Goal: Entertainment & Leisure: Consume media (video, audio)

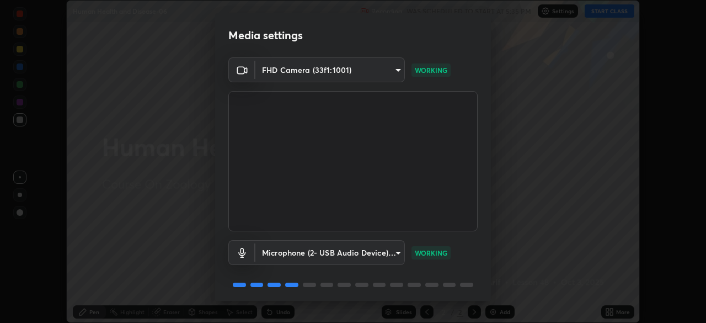
scroll to position [39, 0]
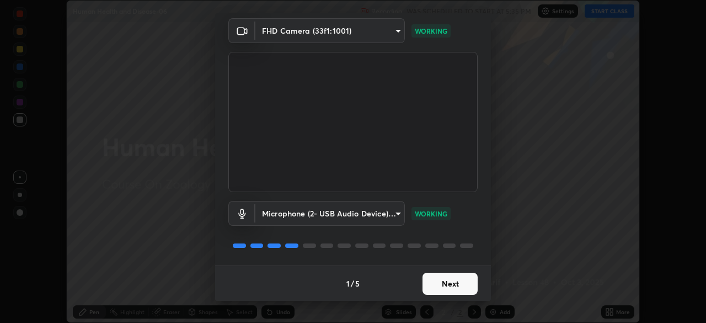
click at [451, 291] on button "Next" at bounding box center [450, 284] width 55 height 22
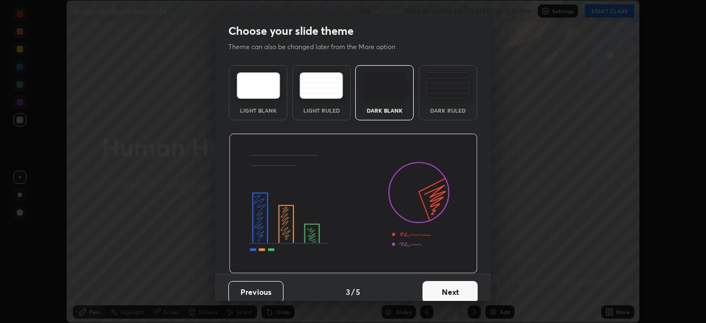
click at [458, 287] on button "Next" at bounding box center [450, 292] width 55 height 22
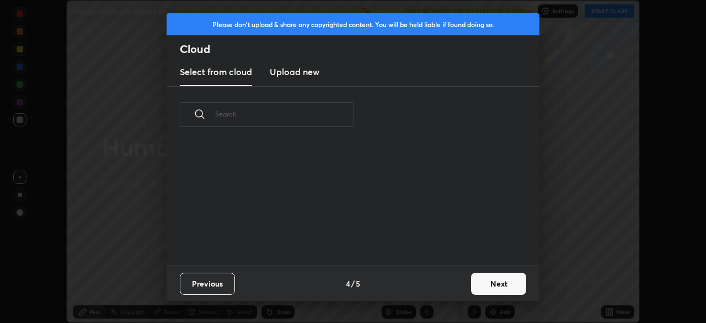
click at [464, 285] on div "Previous 4 / 5 Next" at bounding box center [353, 282] width 373 height 35
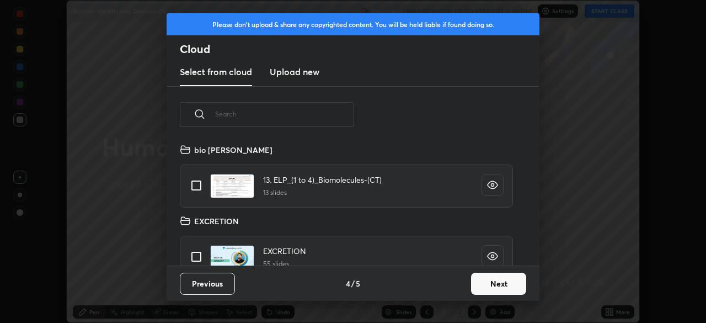
scroll to position [123, 354]
click at [487, 285] on button "Next" at bounding box center [498, 284] width 55 height 22
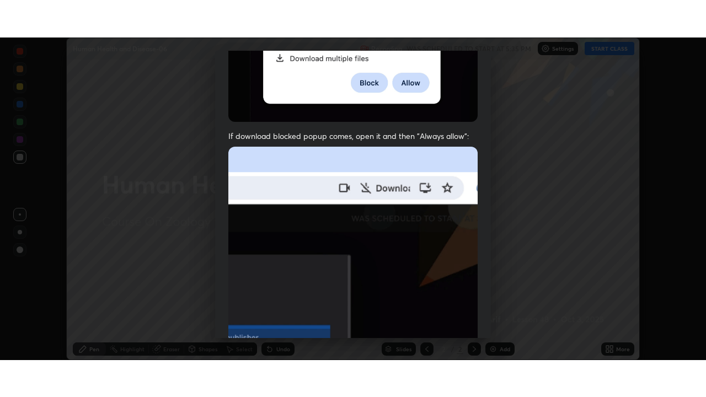
scroll to position [264, 0]
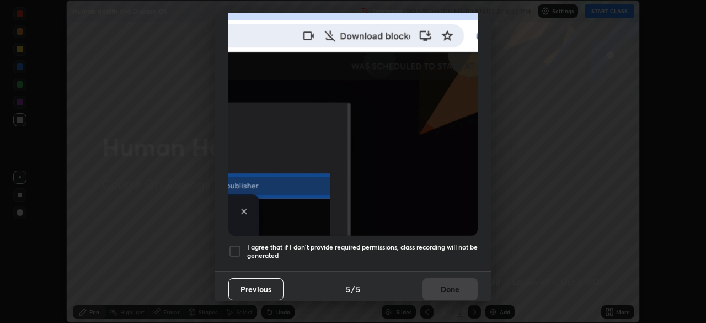
click at [431, 206] on img at bounding box center [352, 114] width 249 height 241
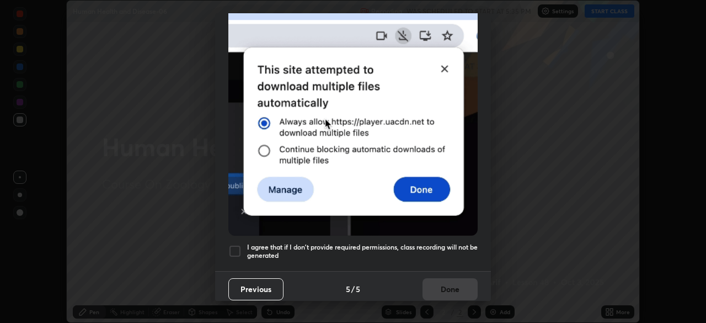
click at [433, 243] on h5 "I agree that if I don't provide required permissions, class recording will not …" at bounding box center [362, 251] width 231 height 17
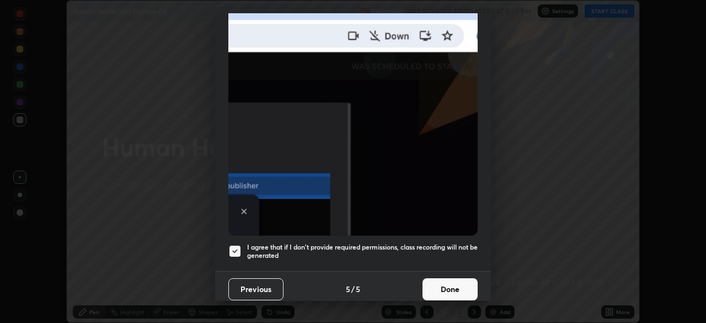
click at [438, 281] on button "Done" at bounding box center [450, 289] width 55 height 22
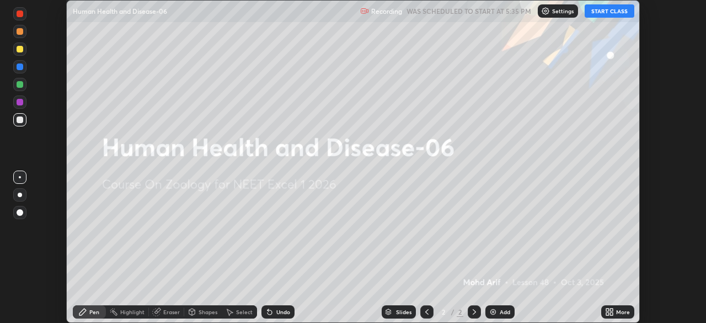
click at [616, 311] on div "More" at bounding box center [623, 312] width 14 height 6
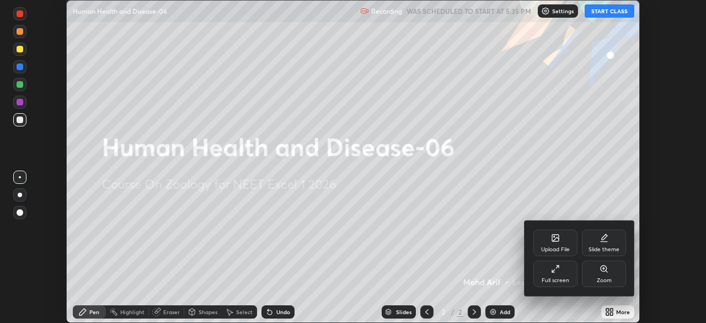
click at [552, 273] on div "Full screen" at bounding box center [556, 273] width 44 height 26
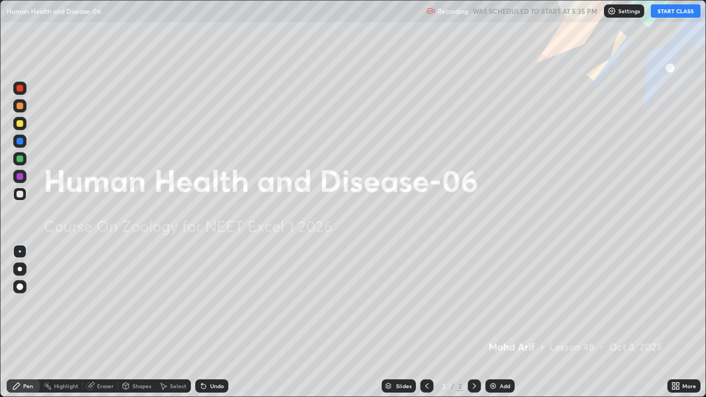
scroll to position [397, 706]
click at [683, 12] on button "START CLASS" at bounding box center [676, 10] width 50 height 13
click at [503, 322] on div "Add" at bounding box center [505, 387] width 10 height 6
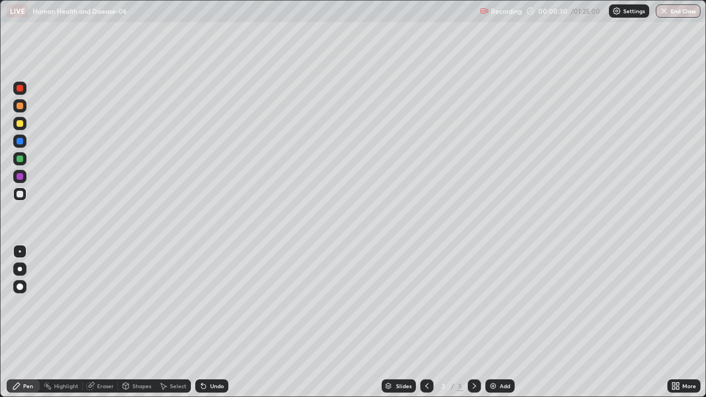
click at [20, 269] on div at bounding box center [20, 269] width 4 height 4
click at [22, 125] on div at bounding box center [20, 123] width 7 height 7
click at [20, 107] on div at bounding box center [20, 106] width 7 height 7
click at [21, 143] on div at bounding box center [20, 141] width 7 height 7
click at [20, 124] on div at bounding box center [20, 123] width 7 height 7
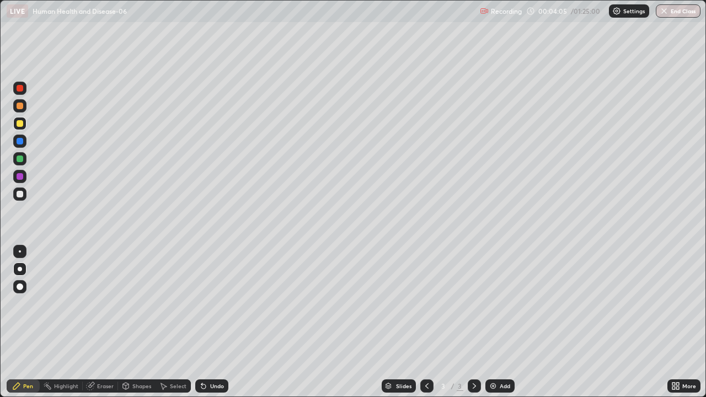
click at [18, 157] on div at bounding box center [20, 159] width 7 height 7
click at [220, 322] on div "Undo" at bounding box center [211, 386] width 33 height 13
click at [220, 322] on div "Undo" at bounding box center [217, 387] width 14 height 6
click at [219, 322] on div "Undo" at bounding box center [211, 386] width 33 height 13
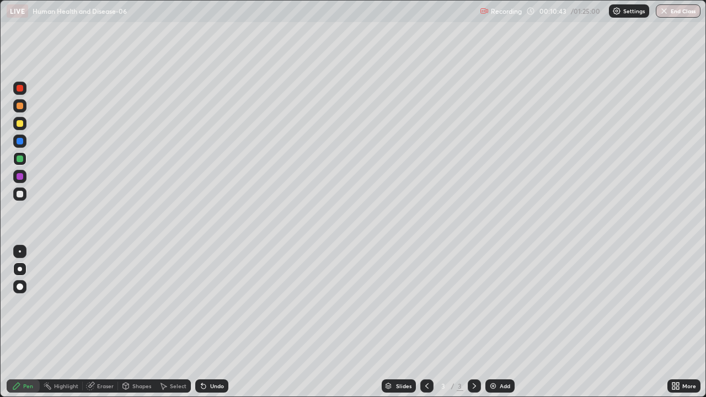
click at [20, 195] on div at bounding box center [20, 194] width 7 height 7
click at [221, 322] on div "Undo" at bounding box center [217, 387] width 14 height 6
click at [224, 322] on div "Undo" at bounding box center [211, 386] width 33 height 13
click at [226, 322] on div "Undo" at bounding box center [211, 386] width 33 height 13
click at [22, 124] on div at bounding box center [20, 123] width 7 height 7
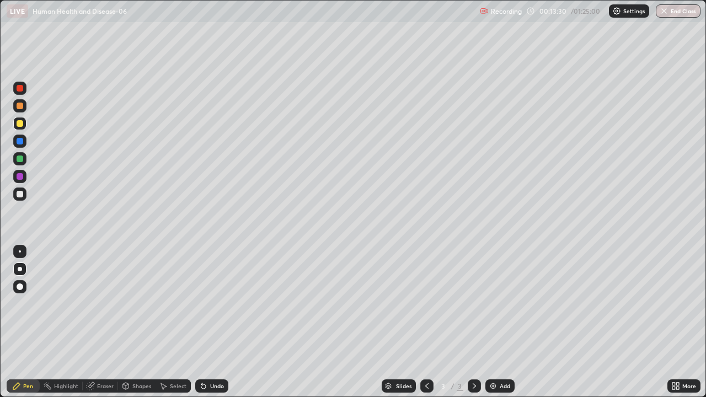
click at [20, 161] on div at bounding box center [20, 159] width 7 height 7
click at [510, 322] on div "Add" at bounding box center [500, 386] width 29 height 13
click at [19, 129] on div at bounding box center [19, 123] width 13 height 13
click at [20, 124] on div at bounding box center [20, 123] width 7 height 7
click at [18, 107] on div at bounding box center [20, 106] width 7 height 7
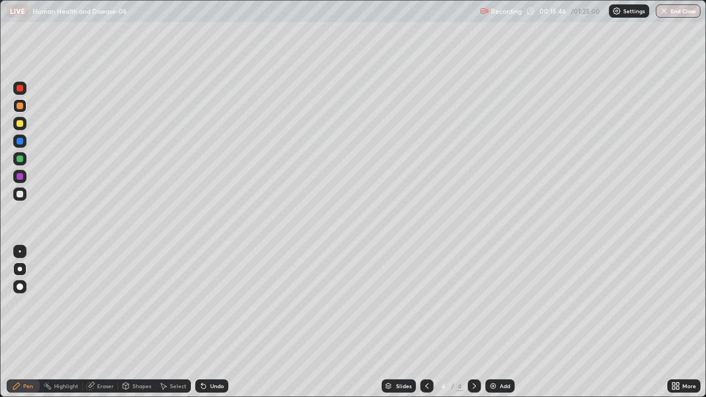
click at [18, 105] on div at bounding box center [20, 106] width 7 height 7
click at [20, 105] on div at bounding box center [20, 106] width 7 height 7
click at [22, 195] on div at bounding box center [20, 194] width 7 height 7
click at [20, 142] on div at bounding box center [20, 141] width 7 height 7
click at [20, 138] on div at bounding box center [20, 141] width 7 height 7
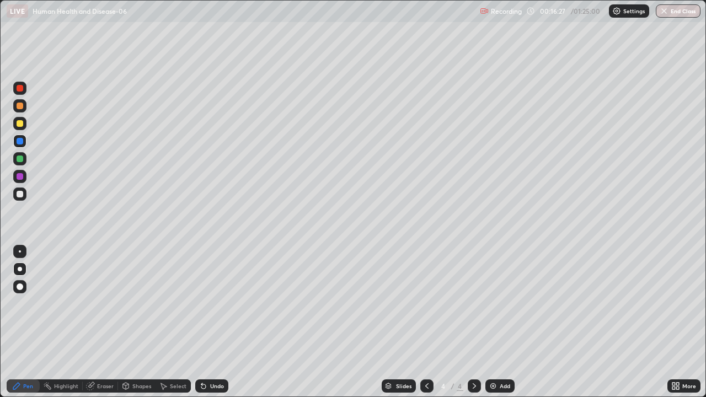
click at [22, 121] on div at bounding box center [20, 123] width 7 height 7
click at [22, 125] on div at bounding box center [20, 123] width 7 height 7
click at [21, 125] on div at bounding box center [20, 123] width 7 height 7
click at [222, 322] on div "Undo" at bounding box center [217, 387] width 14 height 6
click at [220, 322] on div "Undo" at bounding box center [211, 386] width 33 height 13
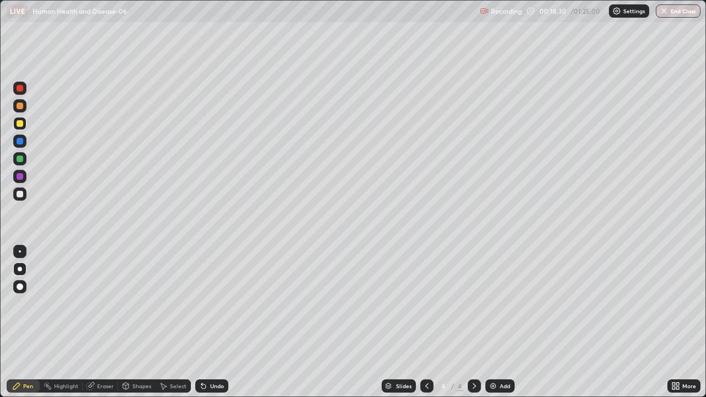
click at [219, 322] on div "Undo" at bounding box center [211, 386] width 33 height 13
click at [217, 322] on div "Undo" at bounding box center [211, 386] width 33 height 13
click at [218, 322] on div "Undo" at bounding box center [211, 386] width 33 height 13
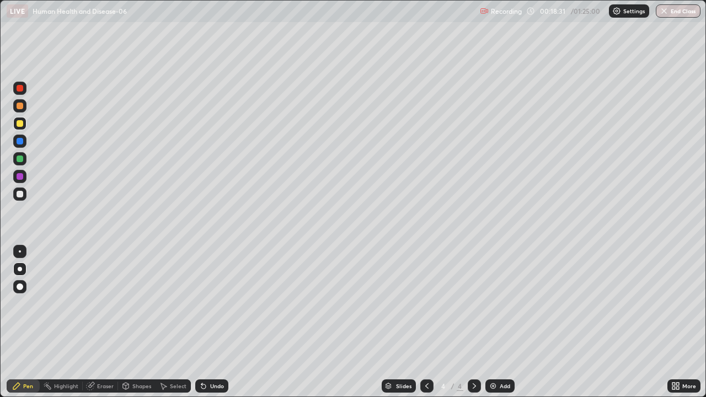
click at [217, 322] on div "Undo" at bounding box center [211, 386] width 33 height 13
click at [219, 322] on div "Undo" at bounding box center [211, 386] width 33 height 13
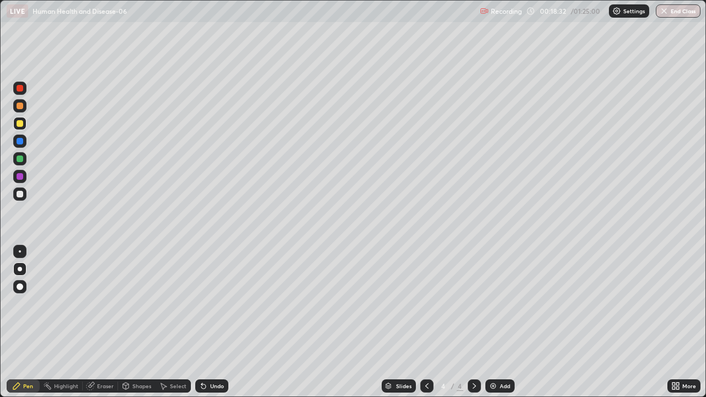
click at [219, 322] on div "Undo" at bounding box center [211, 386] width 33 height 13
click at [220, 322] on div "Undo" at bounding box center [211, 386] width 33 height 13
click at [219, 322] on div "Undo" at bounding box center [211, 386] width 33 height 13
click at [20, 196] on div at bounding box center [20, 194] width 7 height 7
click at [22, 176] on div at bounding box center [20, 176] width 7 height 7
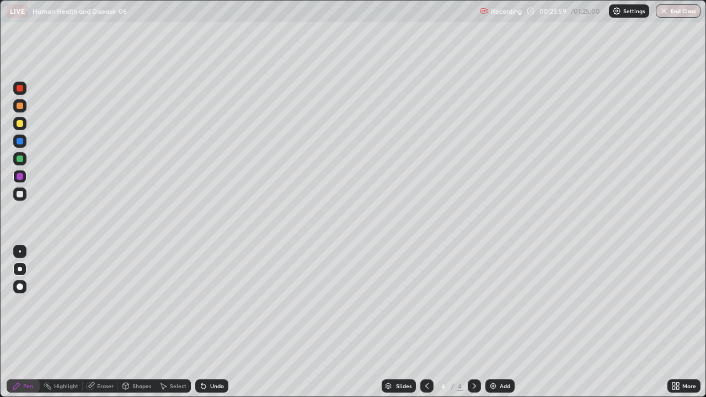
click at [507, 322] on div "Add" at bounding box center [500, 386] width 29 height 13
click at [25, 193] on div at bounding box center [19, 194] width 13 height 13
click at [18, 287] on div at bounding box center [20, 287] width 7 height 7
click at [22, 122] on div at bounding box center [20, 123] width 7 height 7
click at [21, 123] on div at bounding box center [20, 123] width 7 height 7
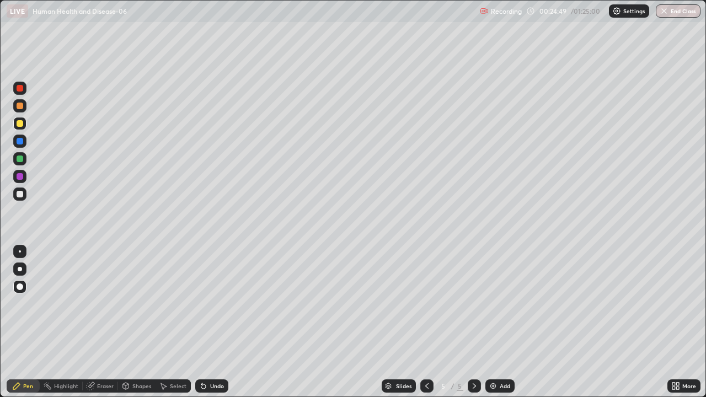
click at [22, 196] on div at bounding box center [20, 194] width 7 height 7
click at [20, 269] on div at bounding box center [20, 269] width 4 height 4
click at [497, 322] on div "Add" at bounding box center [500, 386] width 29 height 13
click at [20, 126] on div at bounding box center [20, 123] width 7 height 7
click at [216, 322] on div "Undo" at bounding box center [217, 387] width 14 height 6
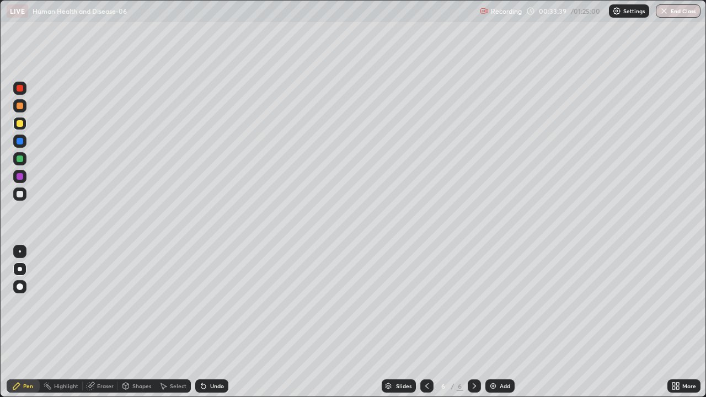
click at [214, 322] on div "Undo" at bounding box center [211, 386] width 33 height 13
click at [209, 322] on div "Undo" at bounding box center [211, 386] width 33 height 13
click at [208, 322] on div "Undo" at bounding box center [211, 386] width 33 height 13
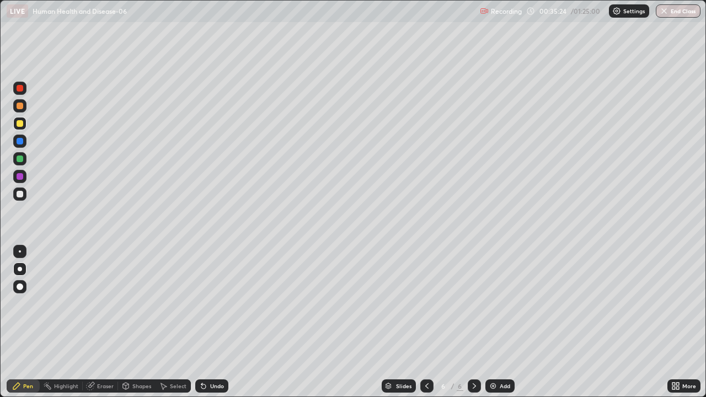
click at [211, 322] on div "Undo" at bounding box center [217, 387] width 14 height 6
click at [20, 176] on div at bounding box center [20, 176] width 7 height 7
click at [26, 194] on div at bounding box center [19, 194] width 13 height 13
click at [20, 174] on div at bounding box center [20, 176] width 7 height 7
click at [21, 122] on div at bounding box center [20, 123] width 7 height 7
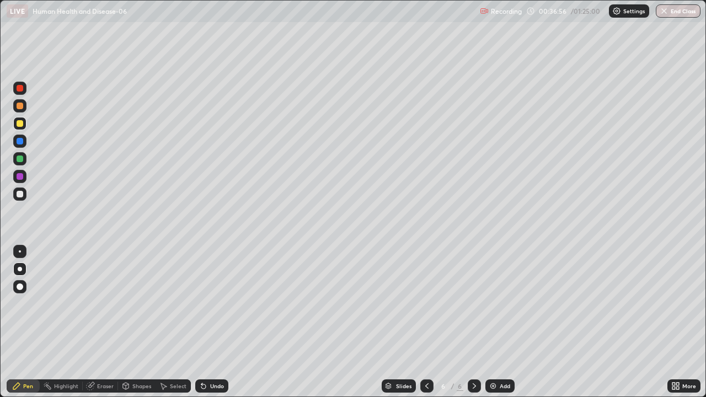
click at [20, 197] on div at bounding box center [20, 194] width 7 height 7
click at [22, 178] on div at bounding box center [20, 176] width 7 height 7
click at [24, 89] on div at bounding box center [19, 88] width 13 height 13
click at [19, 177] on div at bounding box center [20, 176] width 7 height 7
click at [20, 125] on div at bounding box center [20, 123] width 7 height 7
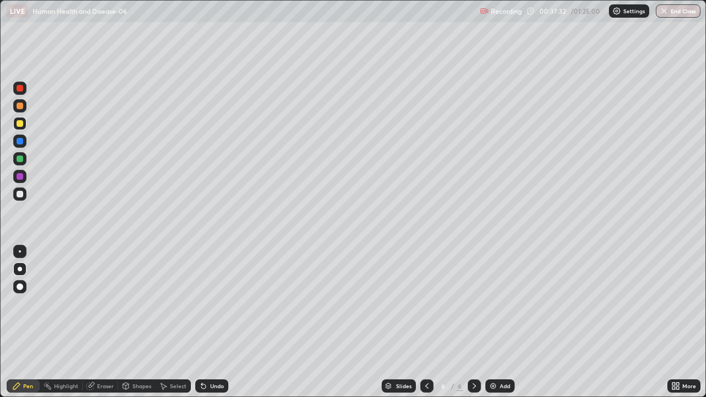
click at [22, 88] on div at bounding box center [20, 88] width 7 height 7
click at [19, 159] on div at bounding box center [20, 159] width 7 height 7
click at [498, 322] on div "Add" at bounding box center [500, 386] width 29 height 13
click at [428, 322] on icon at bounding box center [427, 386] width 9 height 9
click at [496, 322] on img at bounding box center [493, 386] width 9 height 9
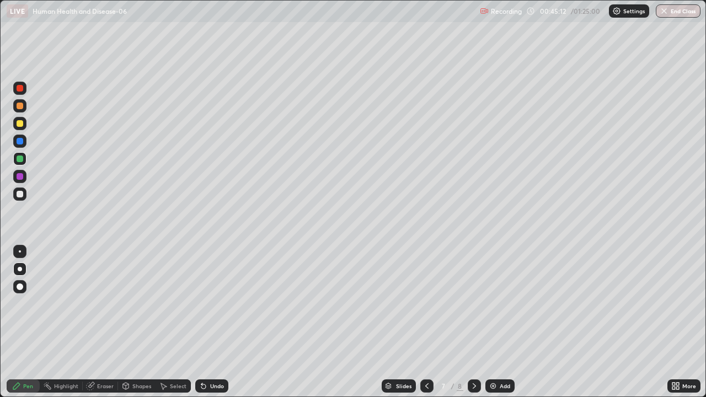
click at [19, 194] on div at bounding box center [20, 194] width 7 height 7
click at [20, 195] on div at bounding box center [20, 194] width 7 height 7
click at [19, 290] on div at bounding box center [20, 287] width 7 height 7
click at [20, 286] on div at bounding box center [20, 287] width 7 height 7
click at [19, 125] on div at bounding box center [20, 123] width 7 height 7
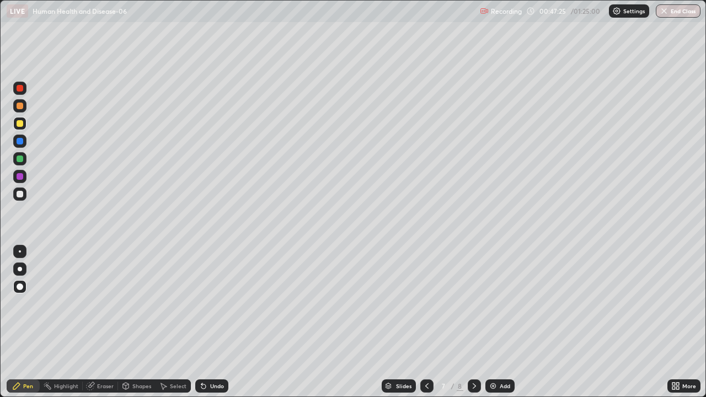
click at [20, 274] on div at bounding box center [19, 269] width 13 height 13
click at [20, 195] on div at bounding box center [20, 194] width 7 height 7
click at [215, 322] on div "Undo" at bounding box center [217, 387] width 14 height 6
click at [22, 159] on div at bounding box center [20, 159] width 7 height 7
click at [680, 13] on button "End Class" at bounding box center [678, 10] width 45 height 13
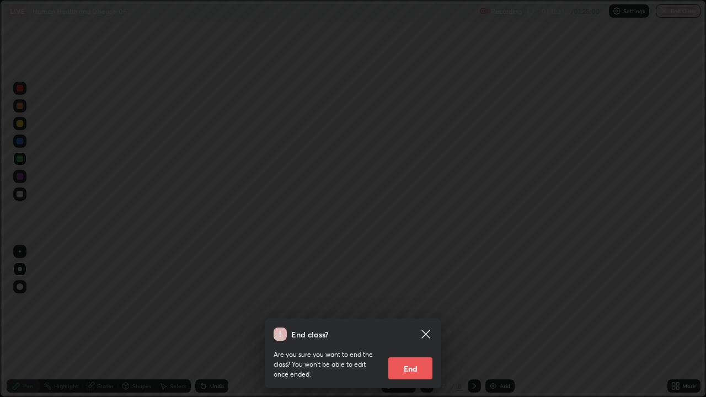
click at [423, 322] on button "End" at bounding box center [411, 369] width 44 height 22
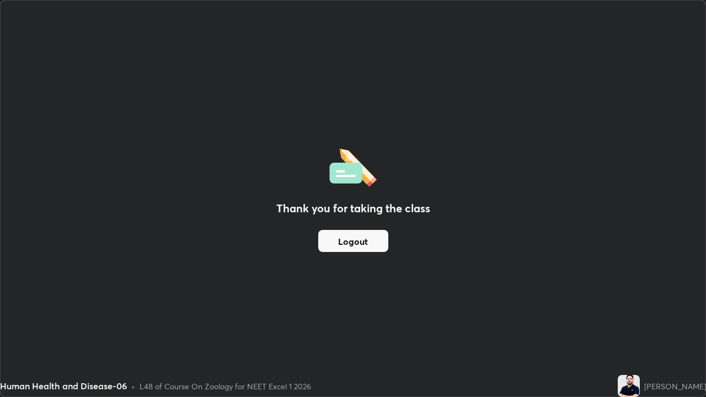
click at [336, 243] on button "Logout" at bounding box center [353, 241] width 70 height 22
click at [335, 241] on button "Logout" at bounding box center [353, 241] width 70 height 22
